Goal: Task Accomplishment & Management: Complete application form

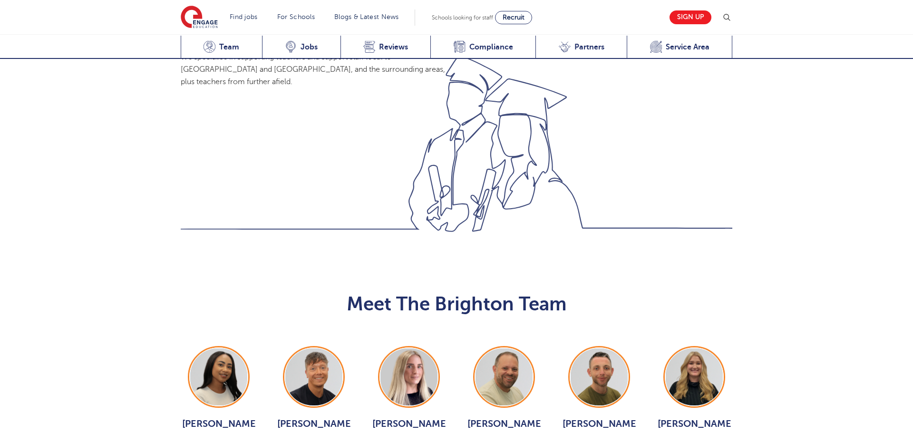
scroll to position [929, 0]
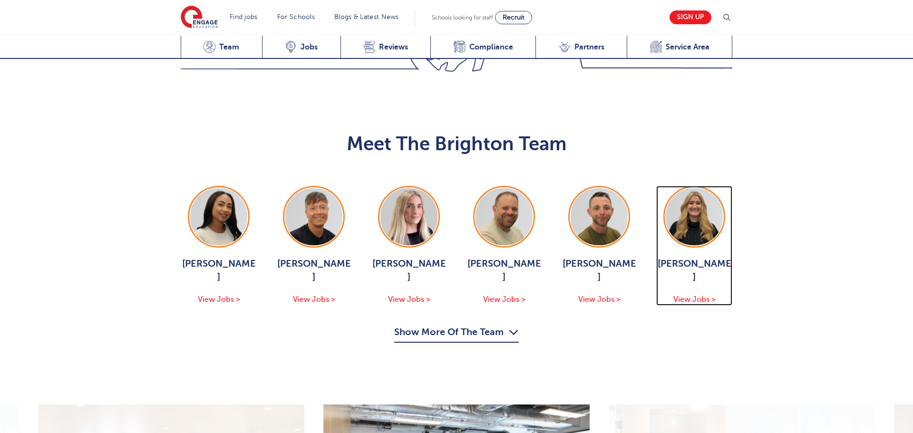
click at [714, 188] on img at bounding box center [694, 216] width 57 height 57
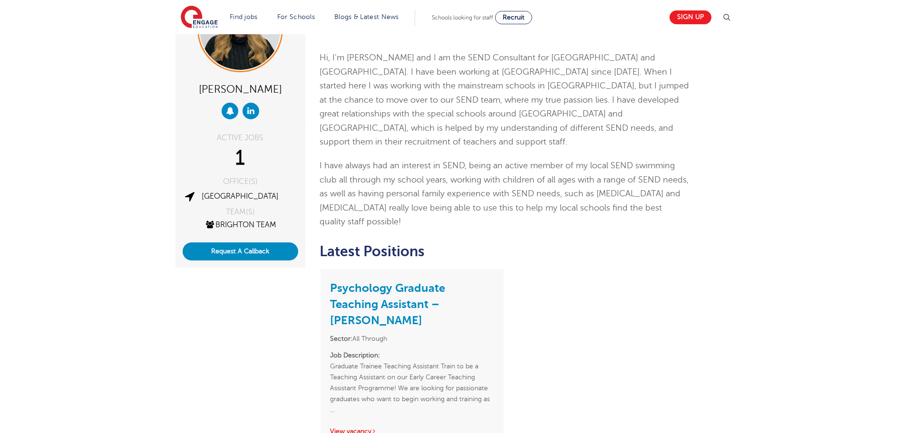
scroll to position [104, 0]
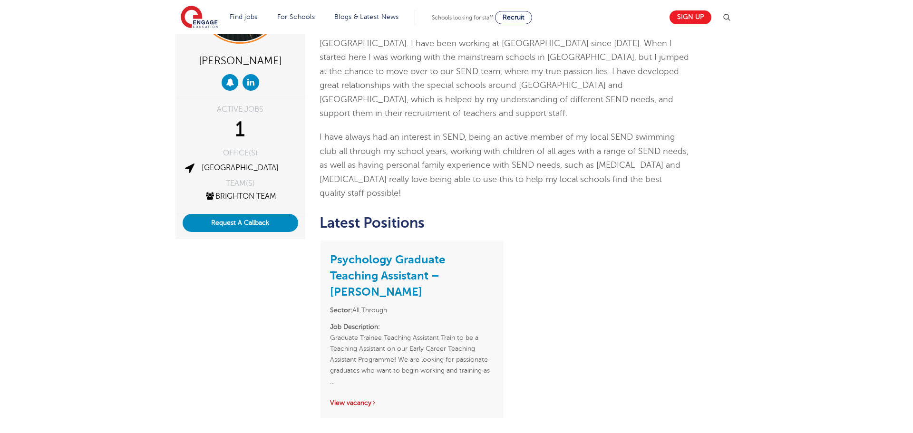
click at [362, 400] on link "View vacancy" at bounding box center [353, 403] width 47 height 7
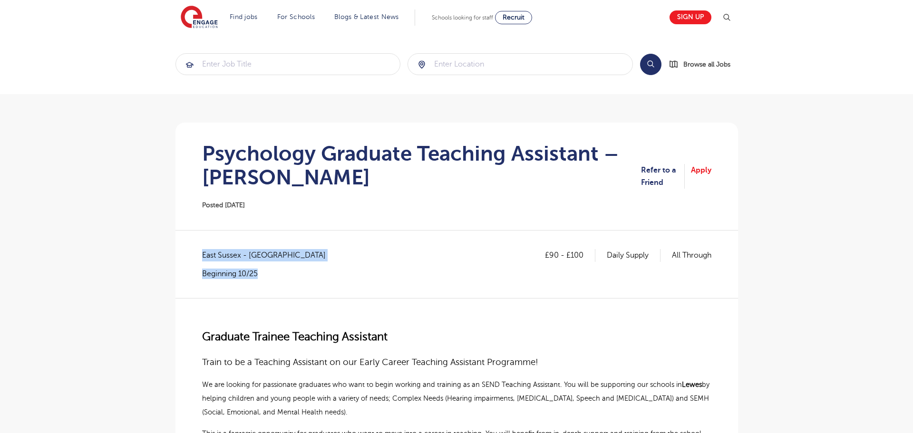
drag, startPoint x: 193, startPoint y: 258, endPoint x: 330, endPoint y: 269, distance: 137.9
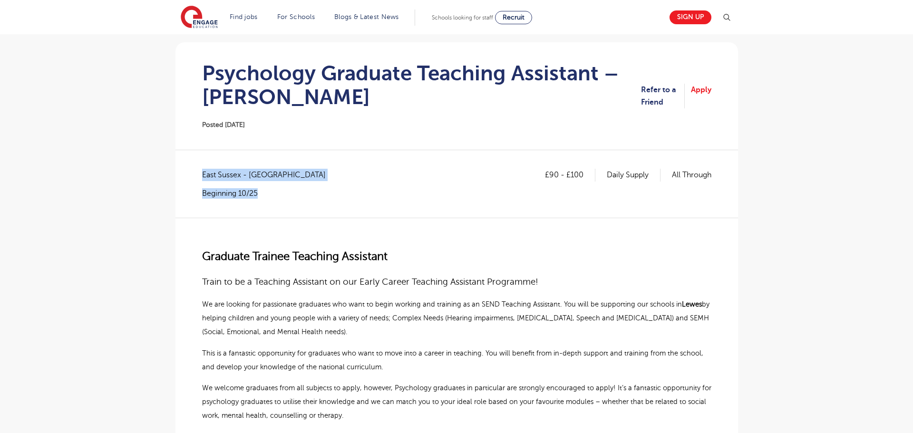
scroll to position [97, 0]
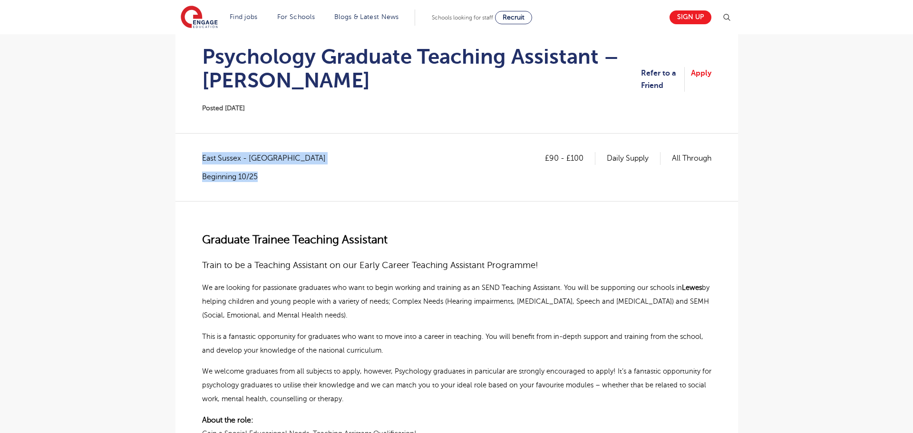
drag, startPoint x: 235, startPoint y: 71, endPoint x: 177, endPoint y: 49, distance: 61.9
click at [336, 91] on h1 "Psychology Graduate Teaching Assistant – [PERSON_NAME]" at bounding box center [422, 69] width 440 height 48
